Goal: Communication & Community: Participate in discussion

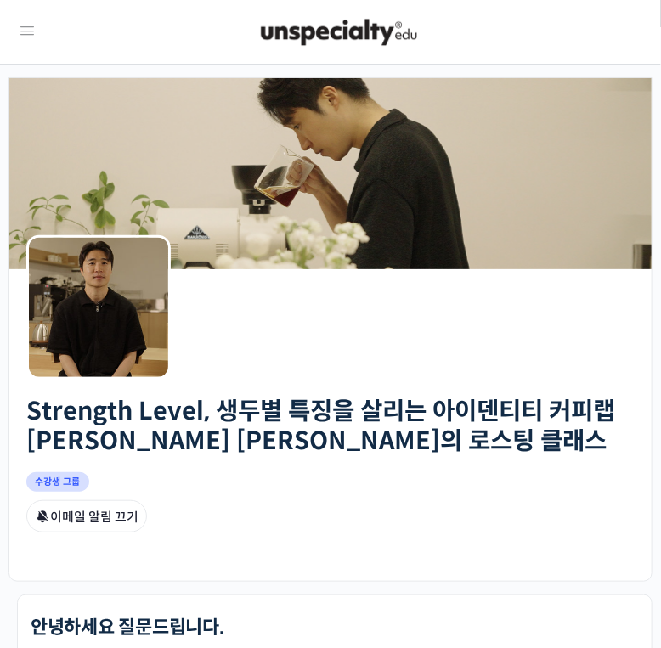
click at [39, 41] on div at bounding box center [338, 32] width 602 height 51
click at [28, 30] on icon at bounding box center [27, 31] width 20 height 20
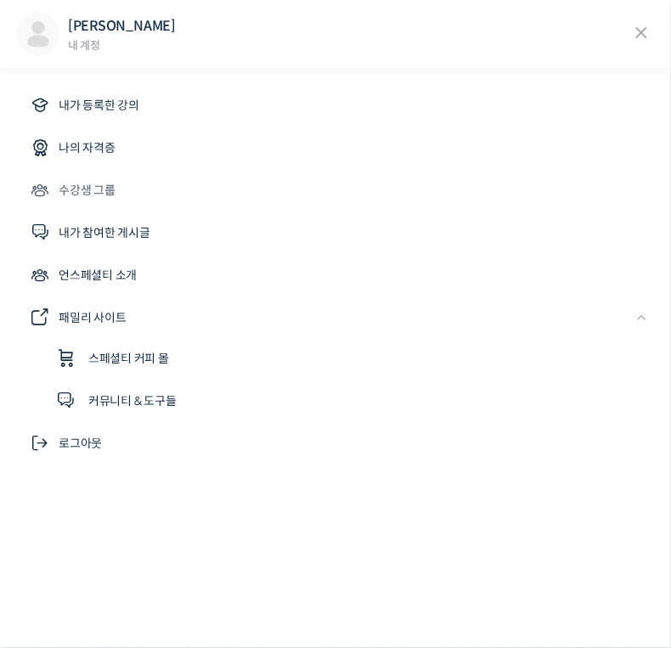
click at [112, 197] on span "수강생 그룹" at bounding box center [87, 190] width 57 height 20
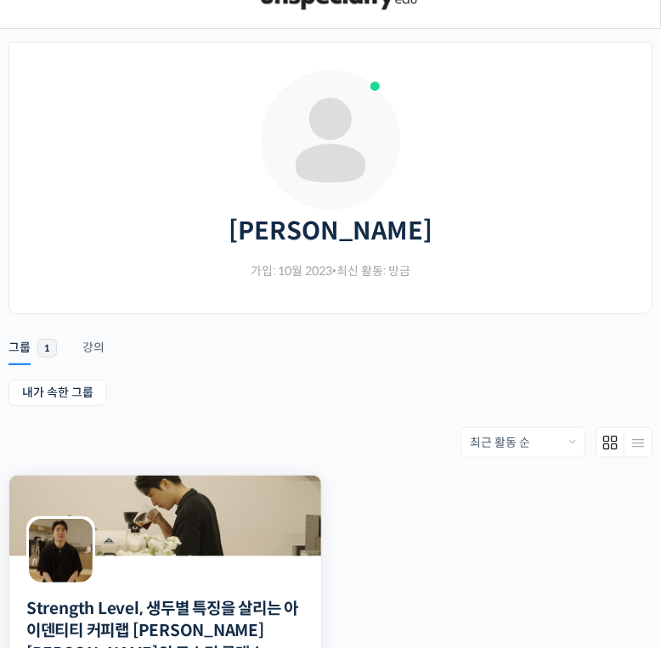
scroll to position [68, 0]
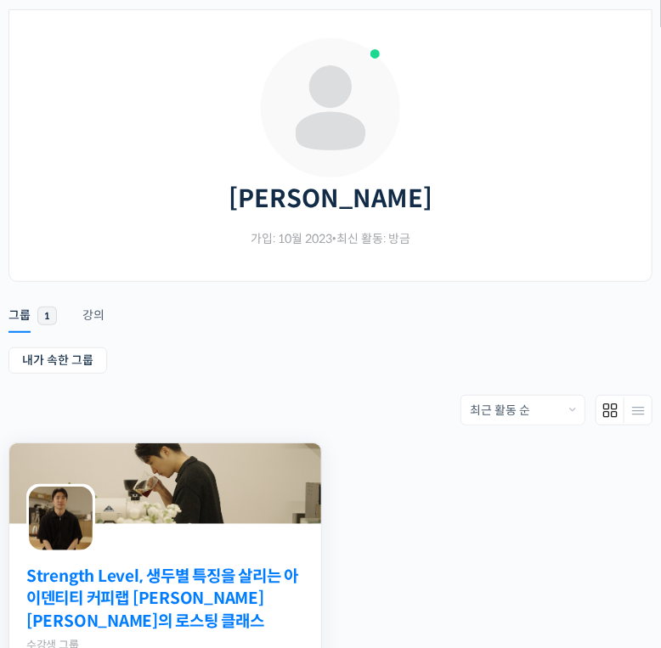
click at [173, 566] on link "Strength Level, 생두별 특징을 살리는 아이덴티티 커피랩 [PERSON_NAME] [PERSON_NAME]의 로스팅 클래스" at bounding box center [165, 600] width 278 height 68
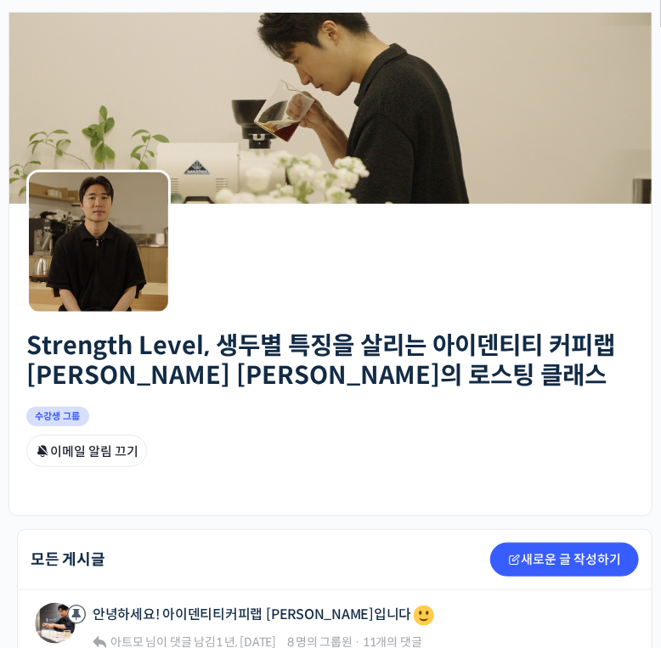
scroll to position [340, 0]
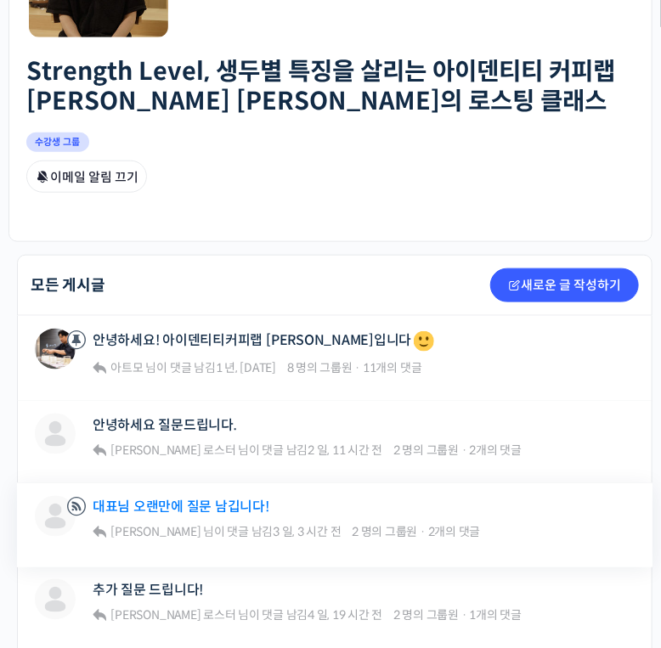
click at [190, 499] on link "대표님 오랜만에 질문 남깁니다!" at bounding box center [181, 507] width 177 height 16
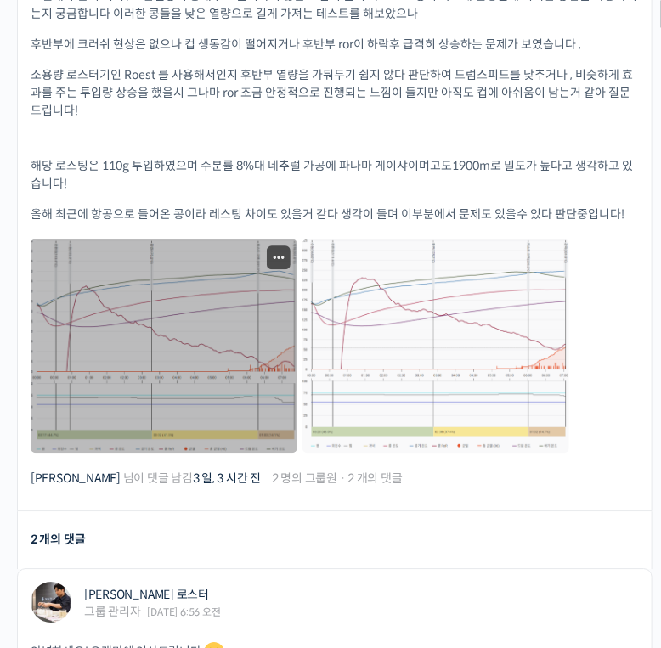
scroll to position [1019, 0]
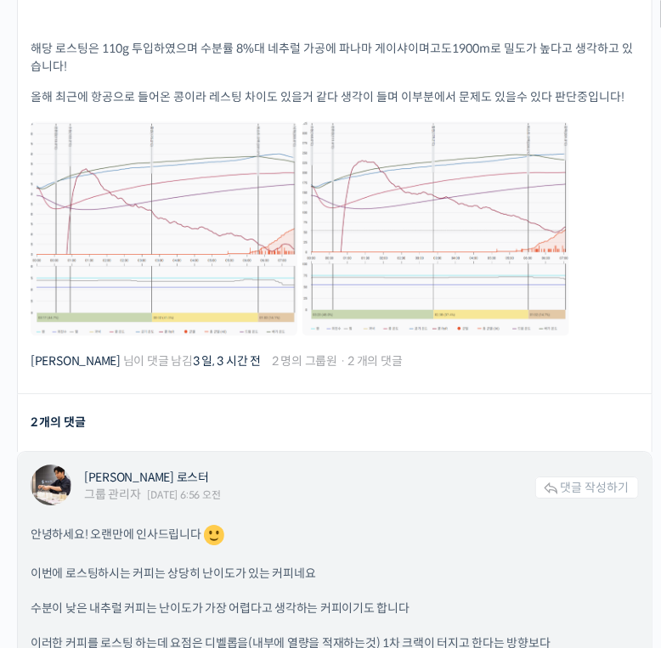
click at [404, 522] on p "안녕하세요! 오랜만에 인사드립니다" at bounding box center [335, 534] width 608 height 25
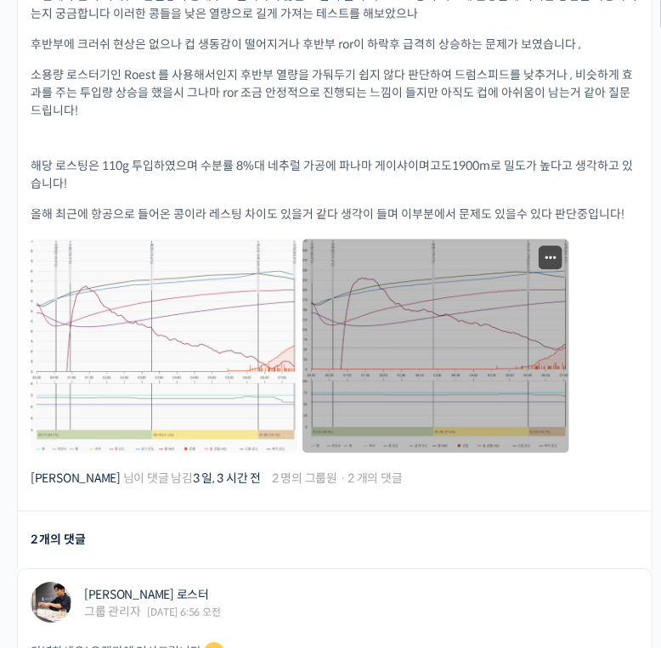
scroll to position [883, 0]
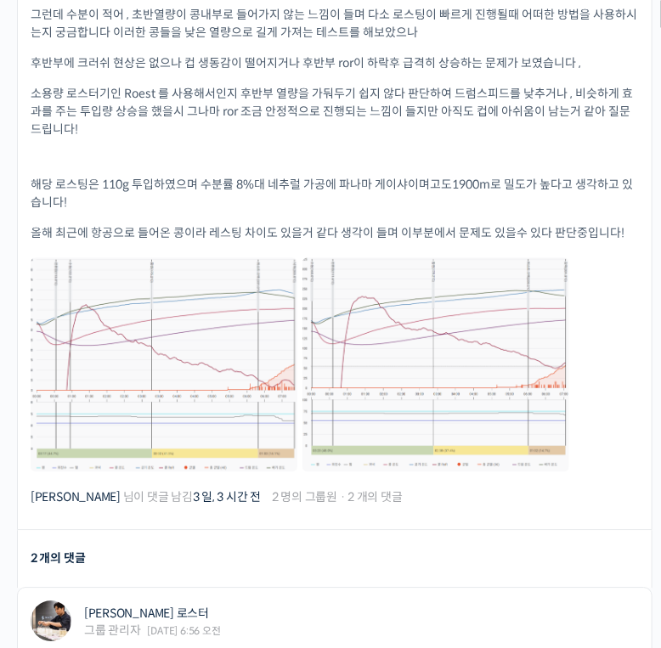
click at [327, 530] on li "2 개의 댓글" at bounding box center [334, 559] width 635 height 58
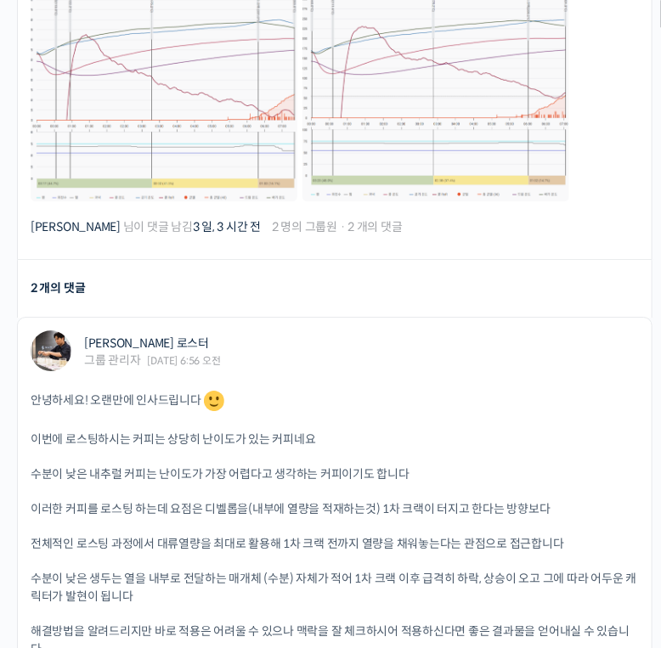
scroll to position [1155, 0]
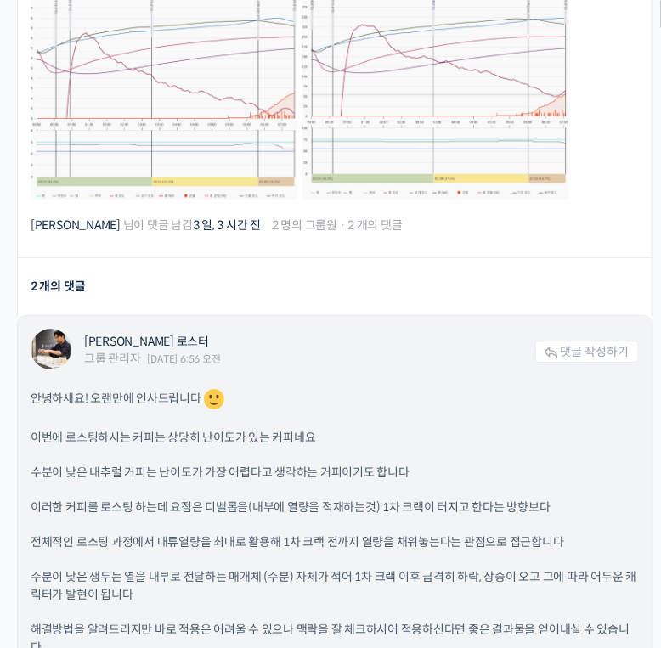
click at [428, 386] on div "안녕하세요! 오랜만에 인사드립니다 이번에 로스팅하시는 커피는 상당히 난이도가 있는 커피네요 수분이 낮은 내추럴 커피는 난이도가 가장 어렵다고 …" at bounding box center [335, 590] width 608 height 409
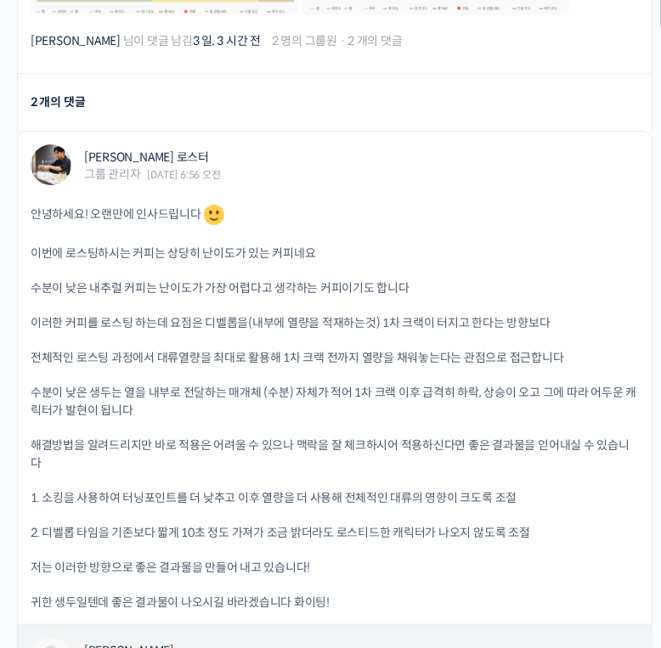
scroll to position [1495, 0]
